Goal: Task Accomplishment & Management: Manage account settings

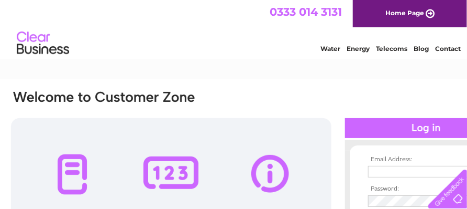
click at [413, 128] on div at bounding box center [426, 128] width 162 height 20
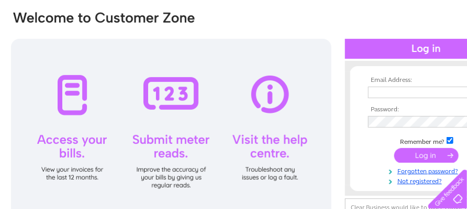
scroll to position [84, 0]
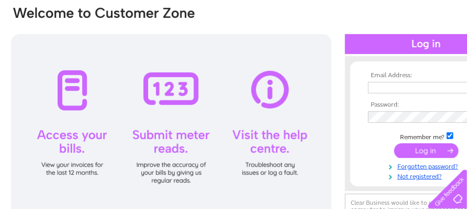
click at [411, 149] on input "submit" at bounding box center [427, 150] width 64 height 15
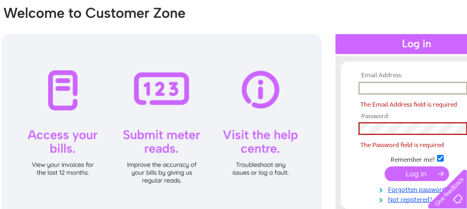
click at [375, 88] on input "text" at bounding box center [413, 88] width 109 height 13
type input "tksymons@hotmail.co.uk"
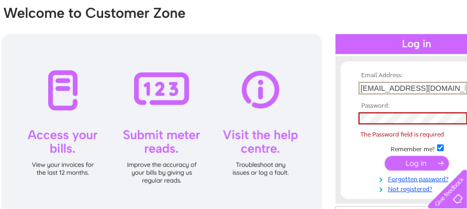
click at [441, 146] on input "checkbox" at bounding box center [441, 147] width 7 height 7
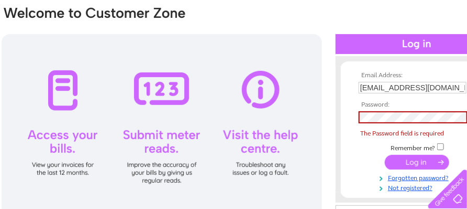
click at [441, 146] on input "checkbox" at bounding box center [441, 146] width 7 height 7
checkbox input "true"
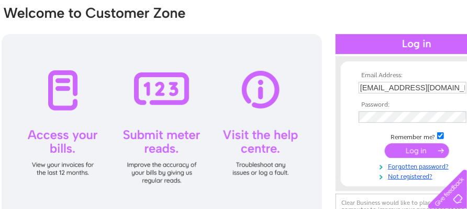
click at [416, 153] on input "submit" at bounding box center [417, 150] width 64 height 15
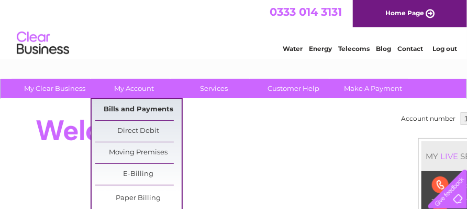
click at [147, 109] on link "Bills and Payments" at bounding box center [138, 109] width 86 height 21
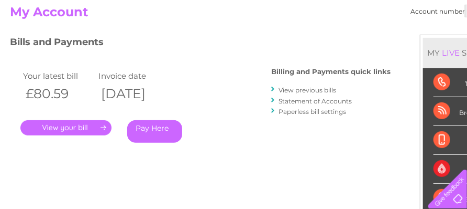
scroll to position [126, 0]
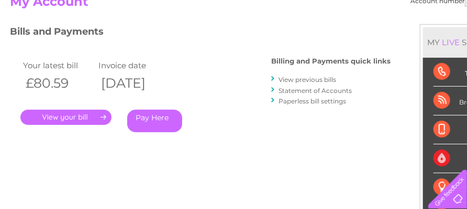
click at [100, 117] on link "." at bounding box center [65, 117] width 91 height 15
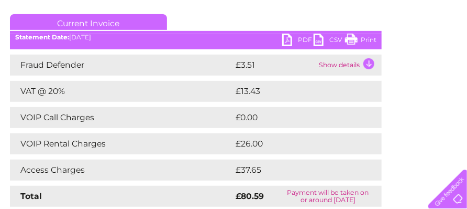
scroll to position [126, 0]
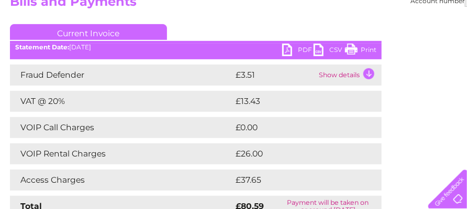
click at [370, 50] on link "Print" at bounding box center [360, 50] width 31 height 15
